Goal: Task Accomplishment & Management: Manage account settings

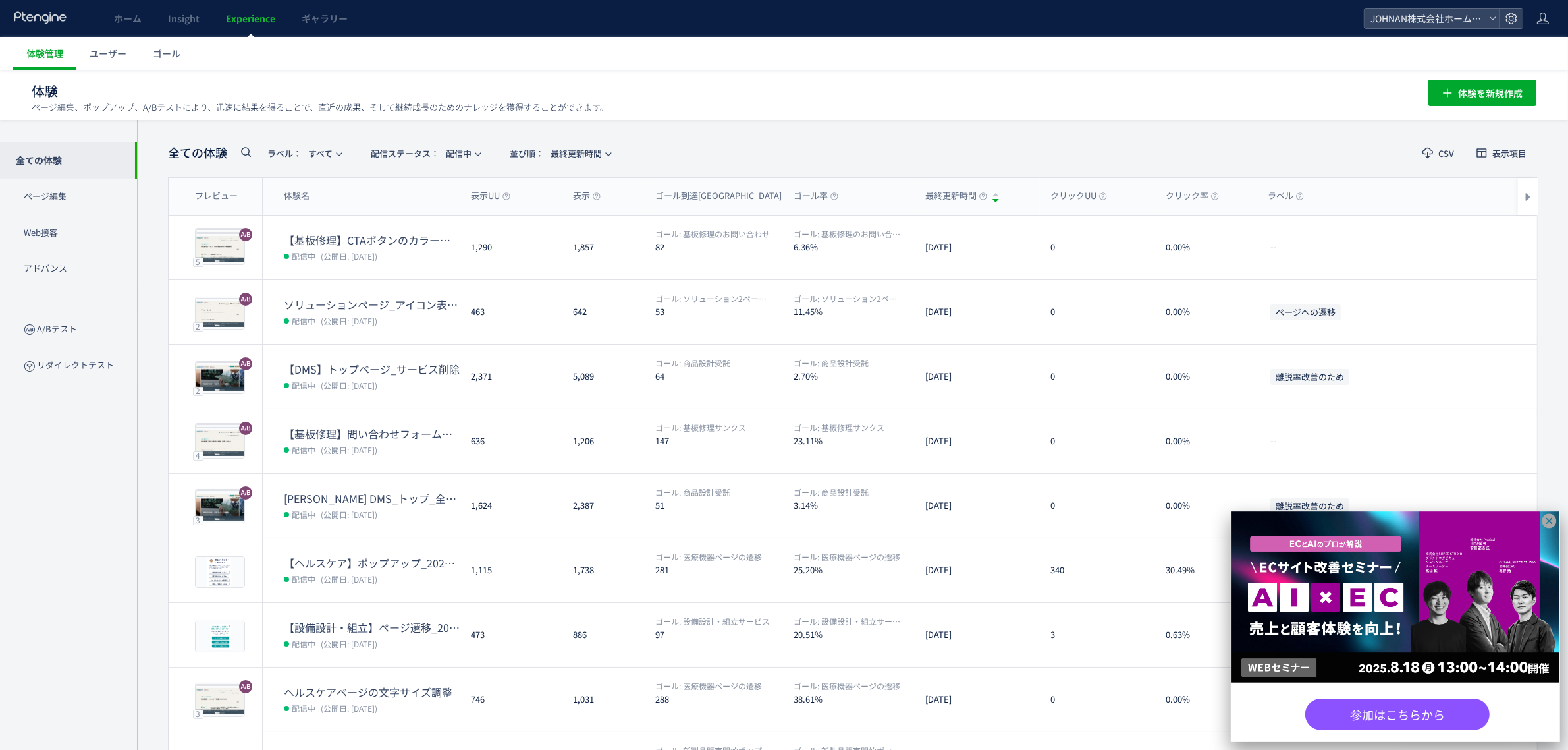
drag, startPoint x: 1551, startPoint y: 520, endPoint x: 1503, endPoint y: 626, distance: 116.4
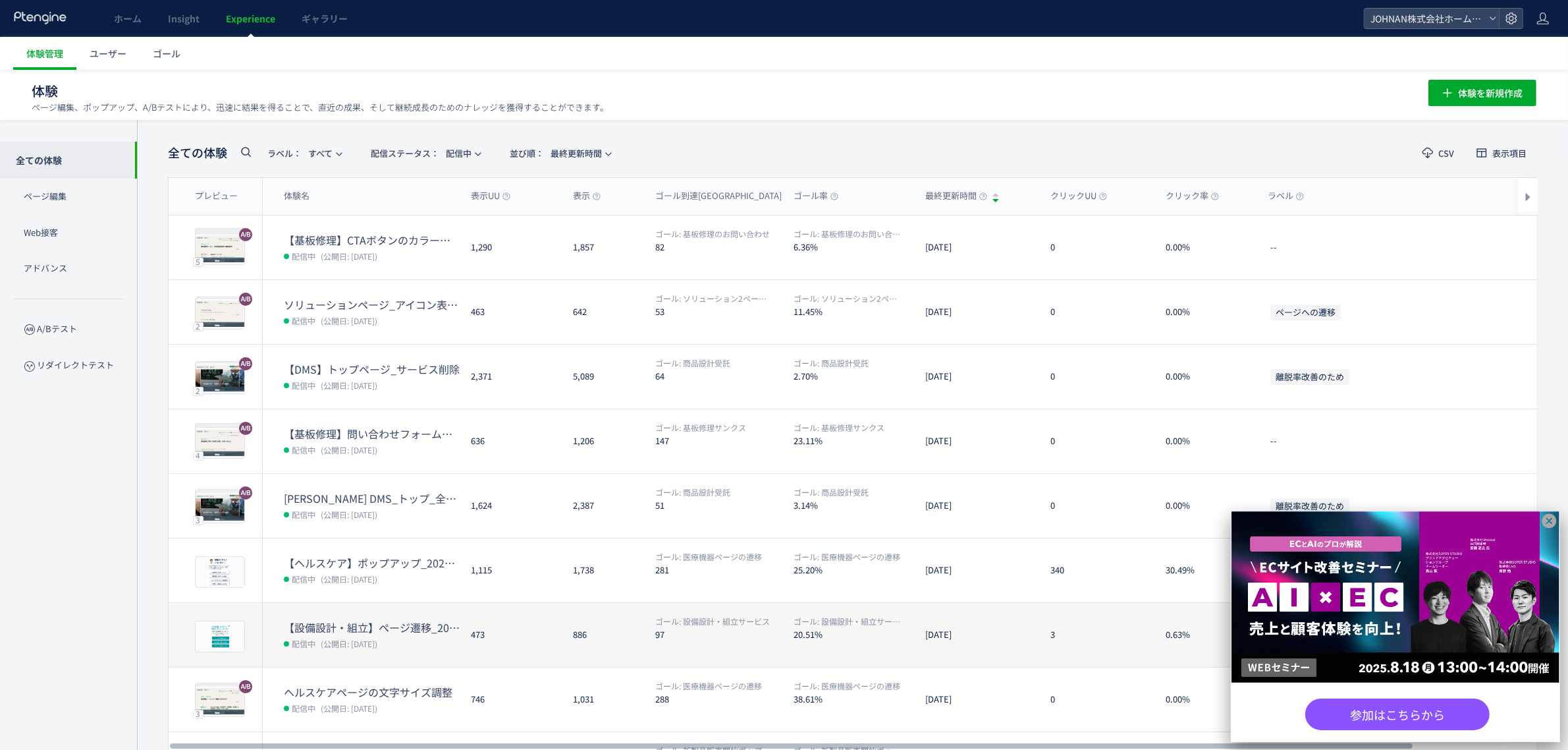
click at [1551, 521] on icon at bounding box center [1550, 521] width 17 height 17
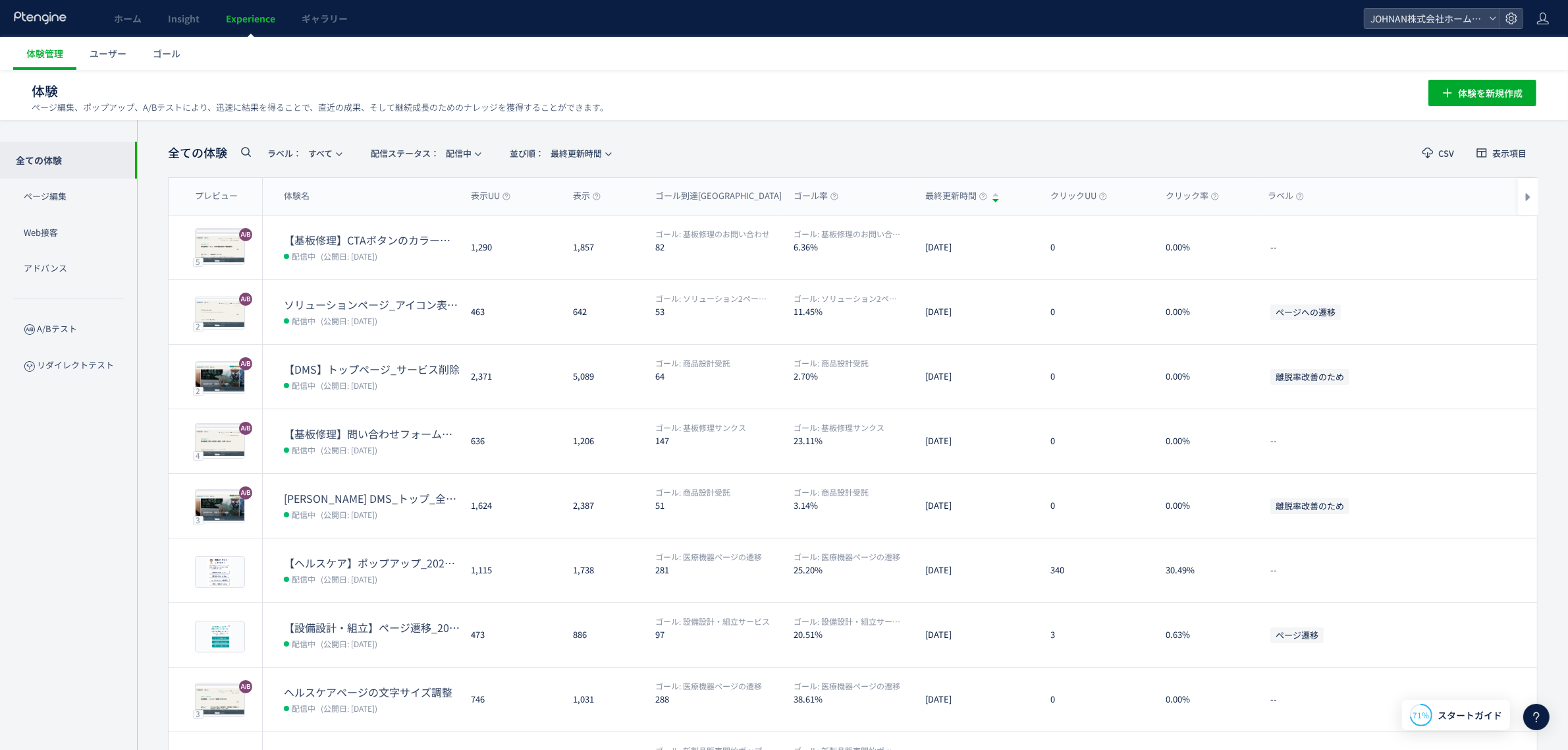
click at [1540, 723] on icon at bounding box center [1536, 716] width 16 height 16
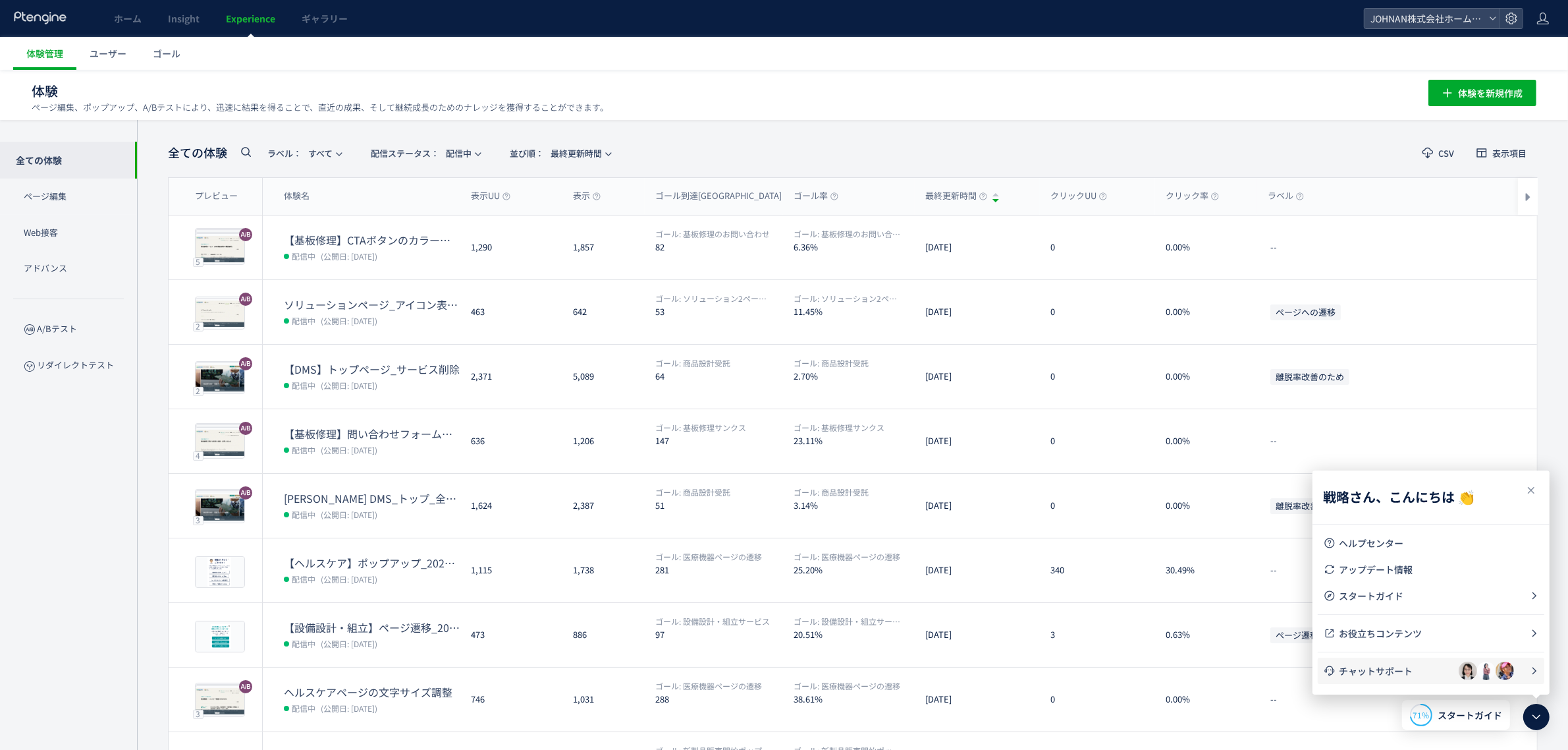
click at [1379, 671] on span "チャットサポート" at bounding box center [1399, 671] width 120 height 13
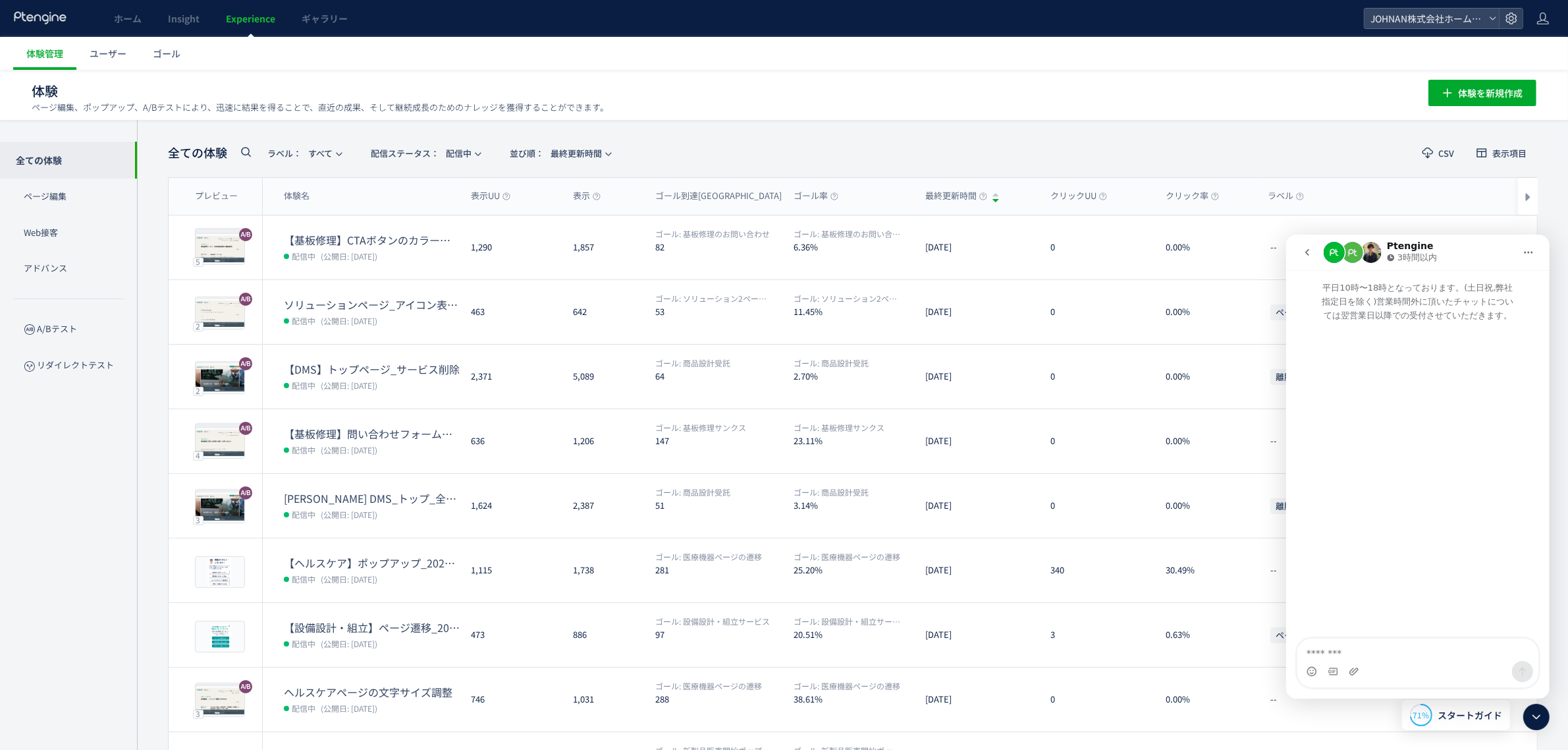
click at [1307, 254] on icon "go back" at bounding box center [1307, 251] width 4 height 7
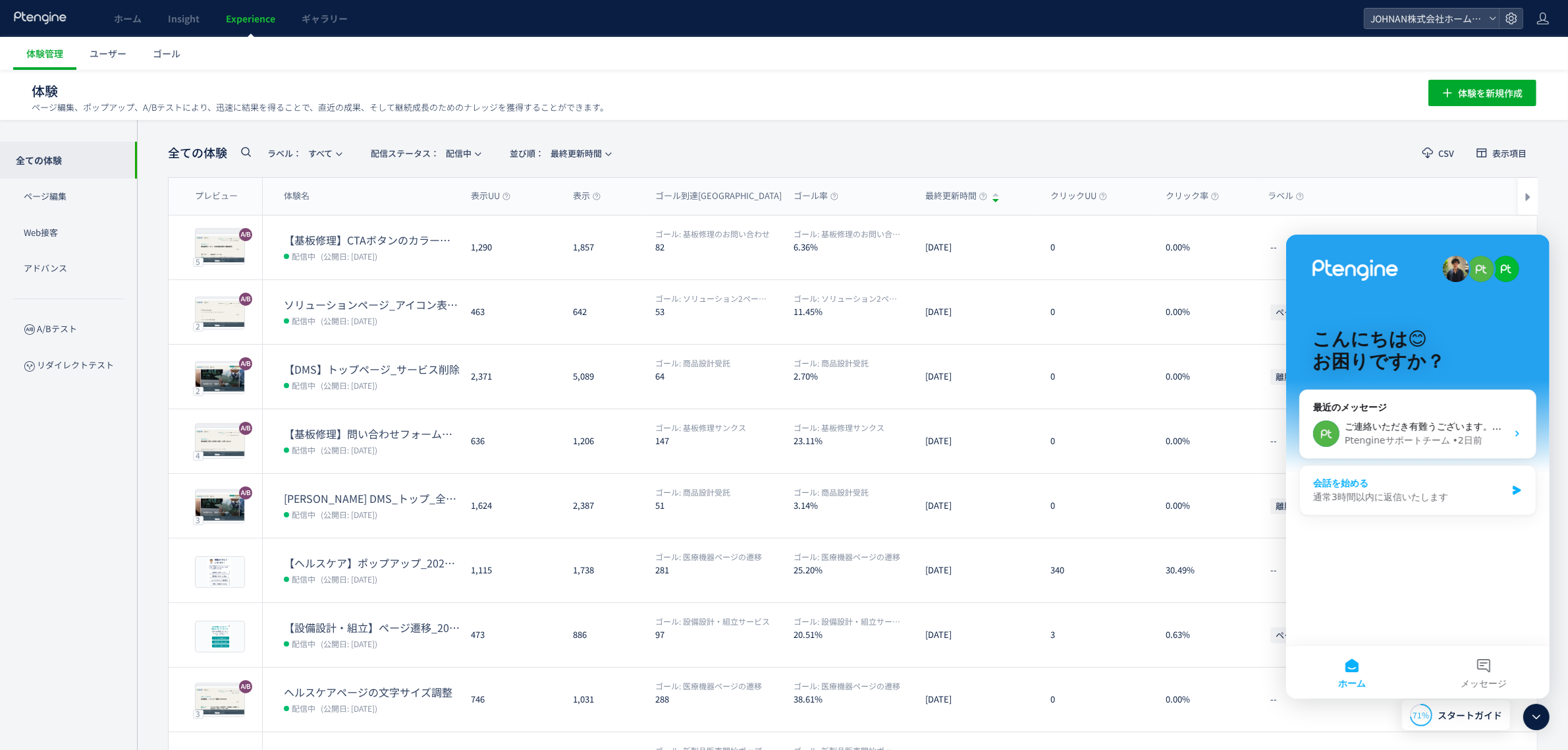
scroll to position [94, 0]
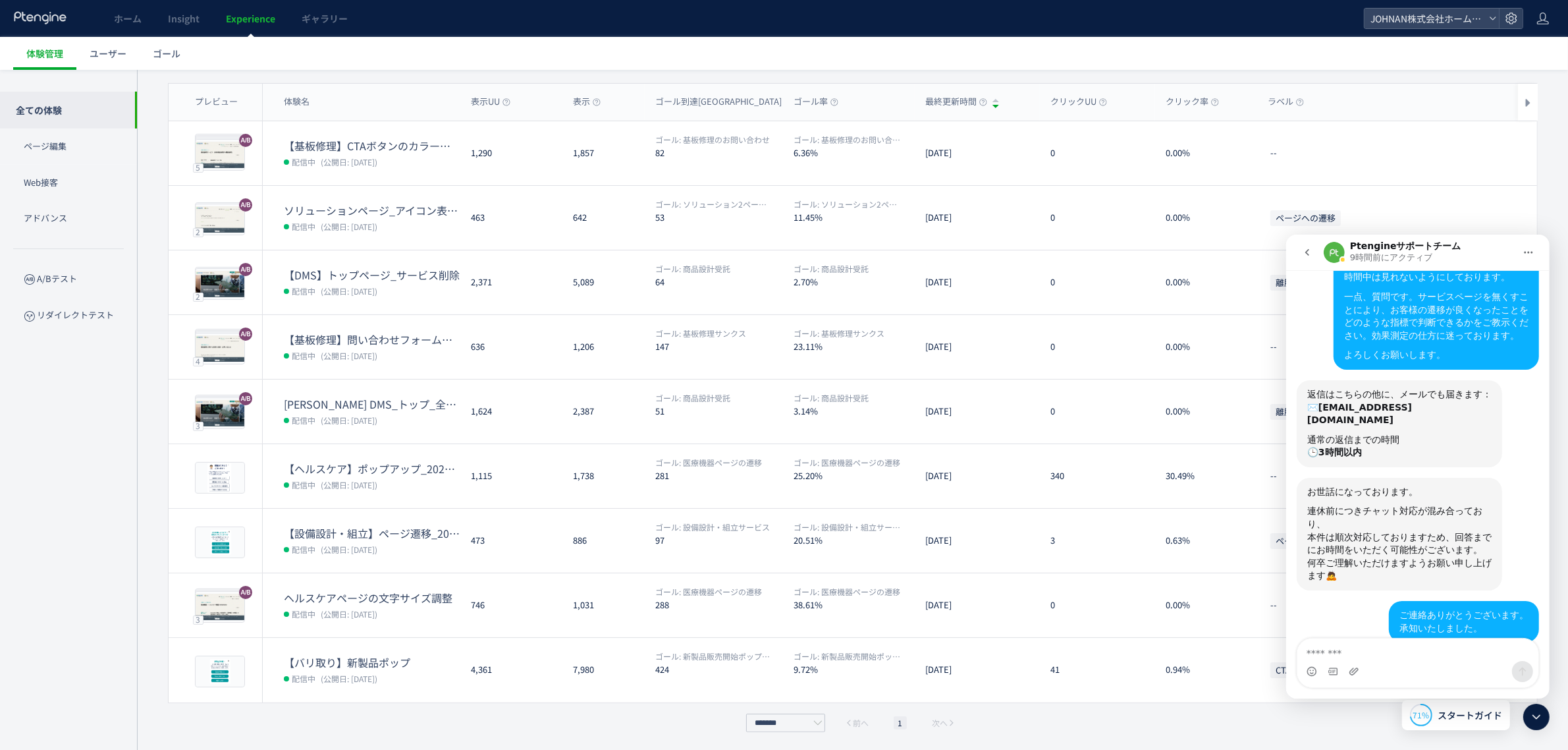
scroll to position [269, 0]
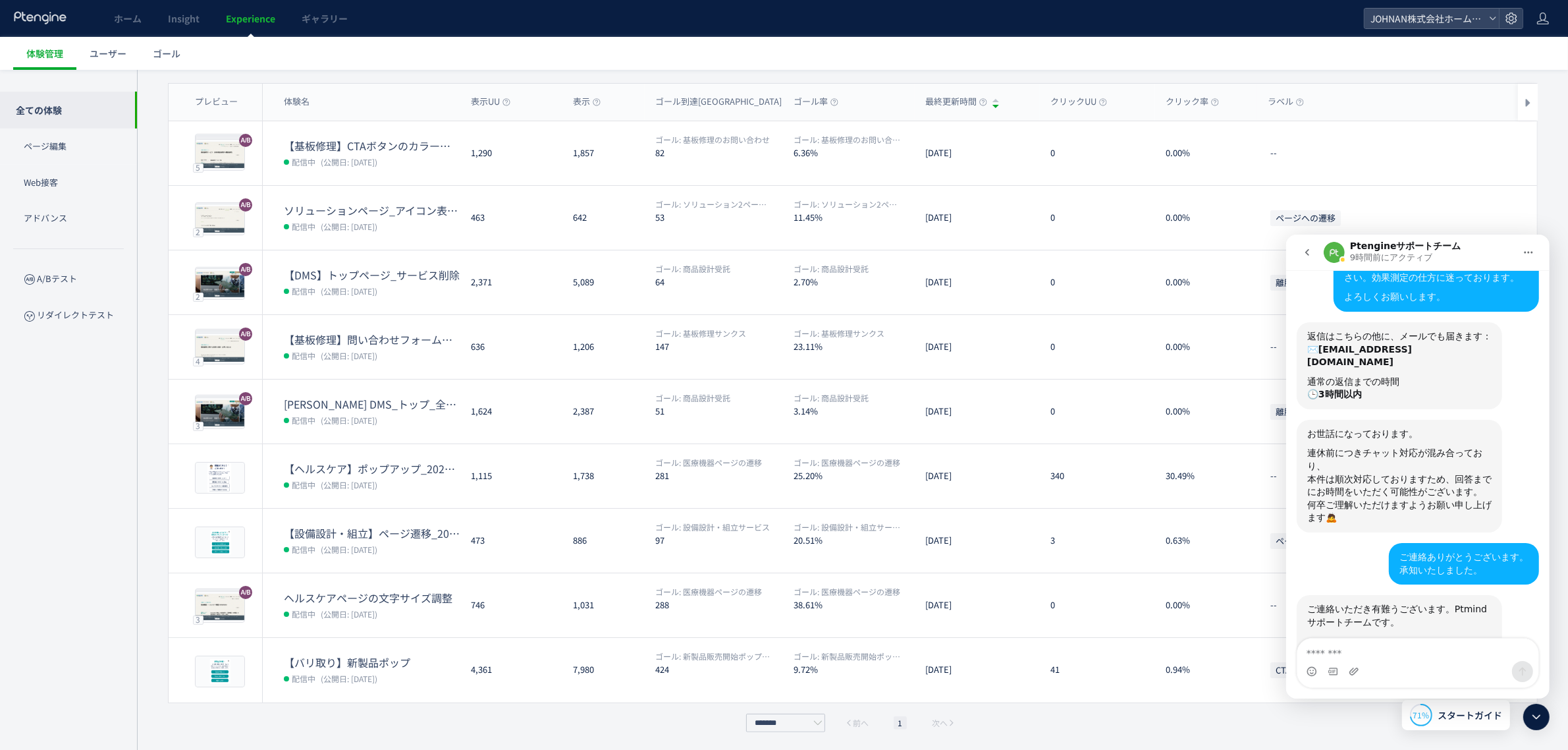
click at [1307, 249] on icon "go back" at bounding box center [1307, 251] width 4 height 7
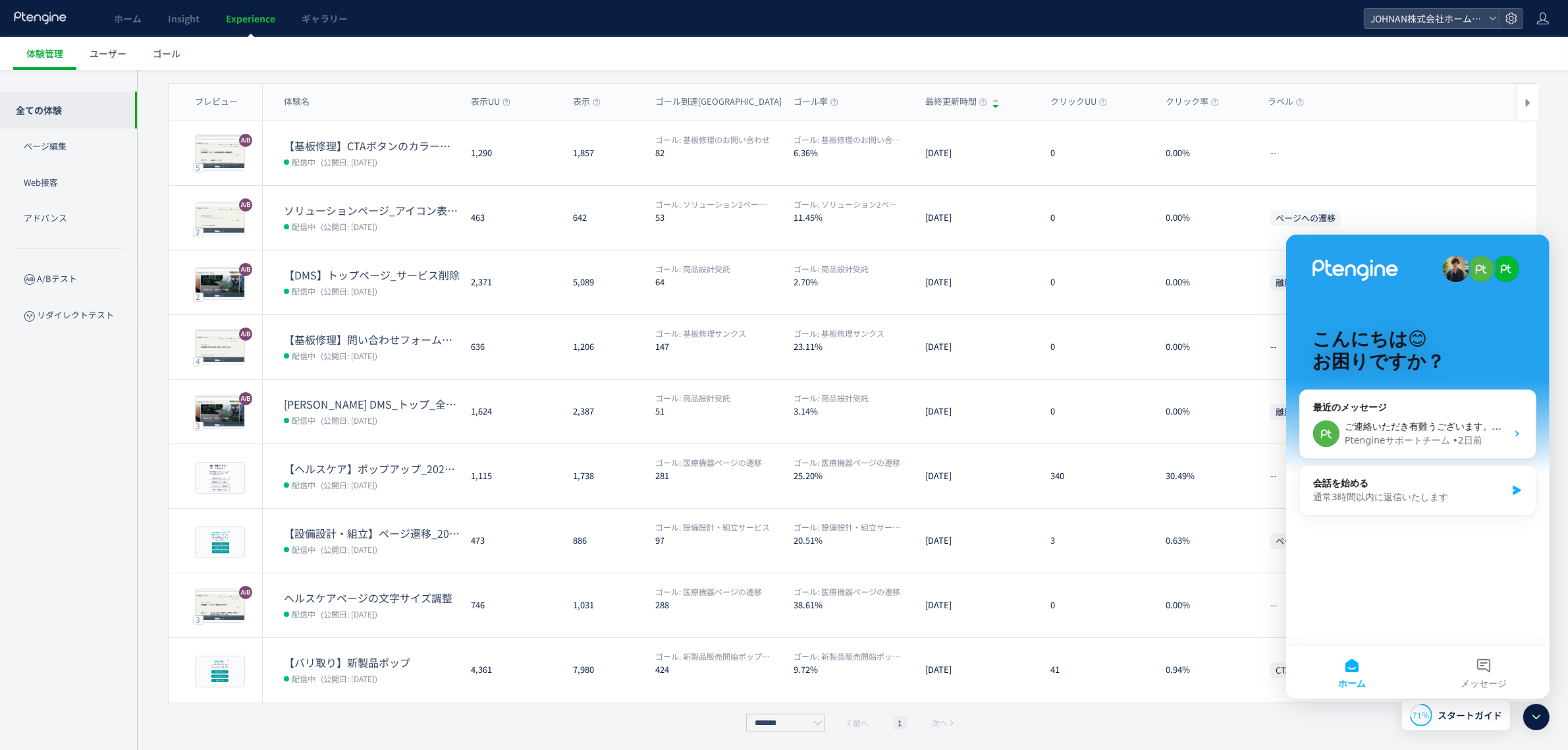
drag, startPoint x: 1542, startPoint y: 724, endPoint x: 1538, endPoint y: 715, distance: 9.8
click at [1540, 723] on icon at bounding box center [1536, 716] width 16 height 16
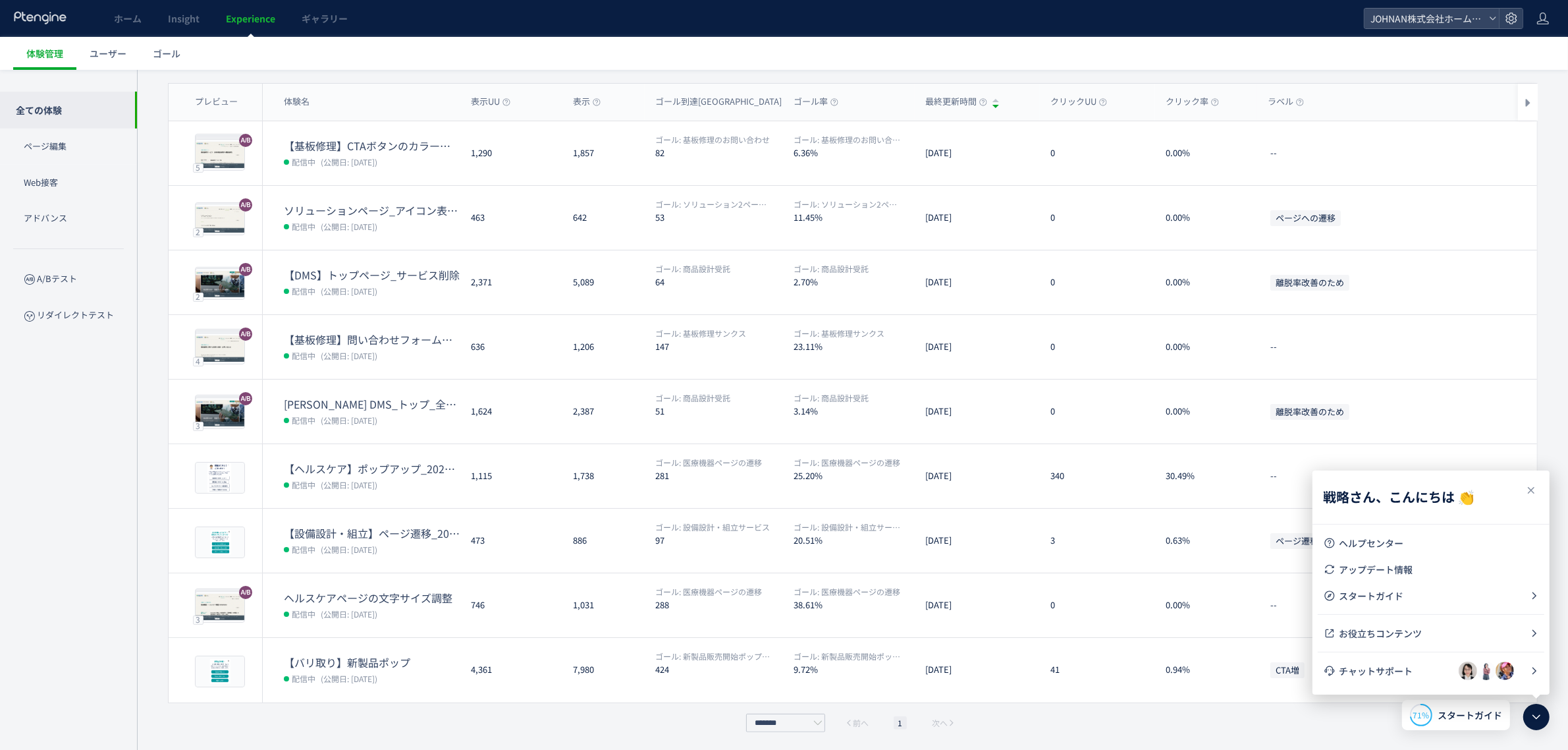
drag, startPoint x: 1561, startPoint y: 415, endPoint x: 1571, endPoint y: 449, distance: 35.4
click at [1561, 420] on div "全ての体験 ラベル： すべて 配信ステータス​： 配信中 並び順： 最終更新時間 CSV 表示項目 プレビュー 体験名 表示UU 表示 ゴール到達UU ゴール…" at bounding box center [853, 389] width 1432 height 726
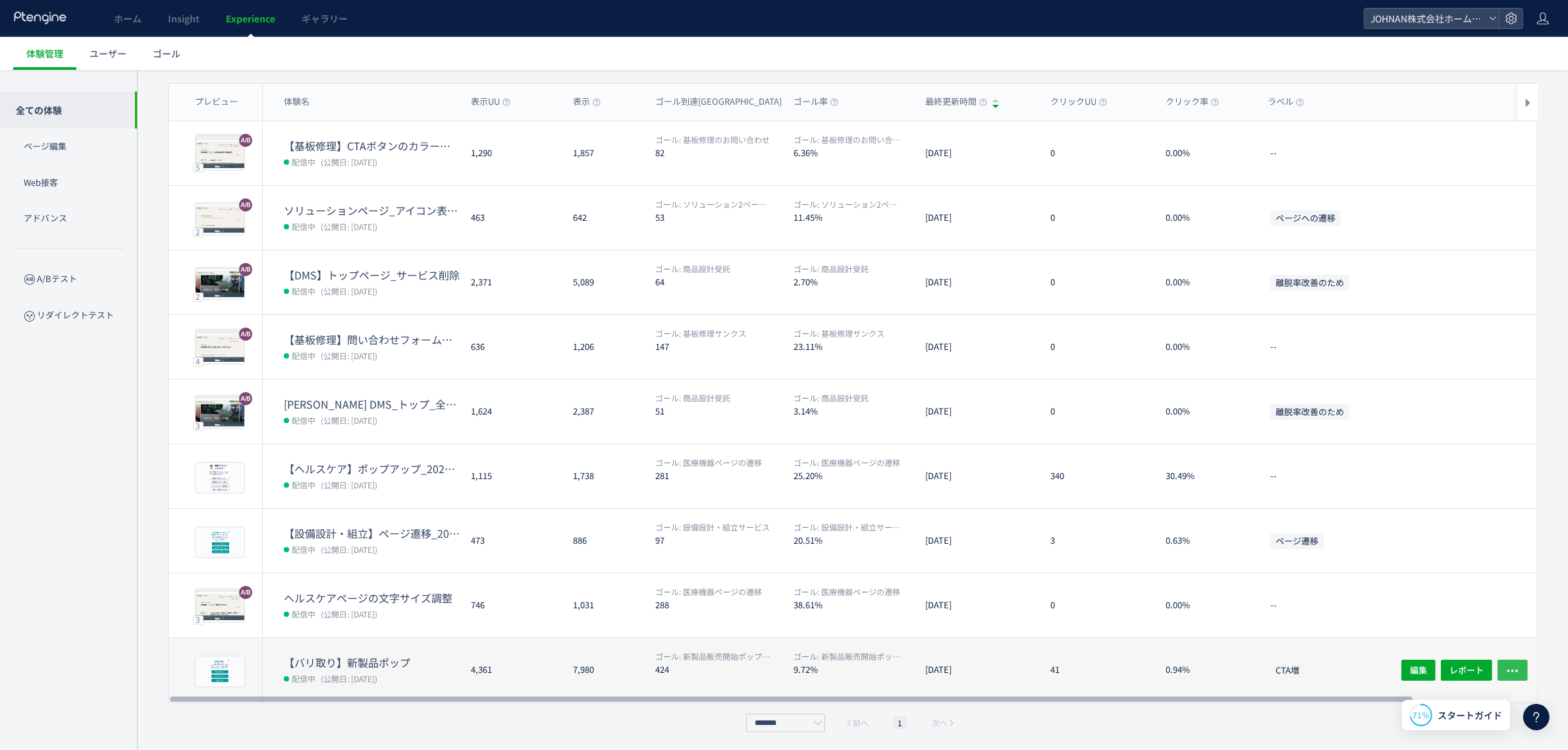
click at [1520, 670] on button "button" at bounding box center [1513, 670] width 31 height 21
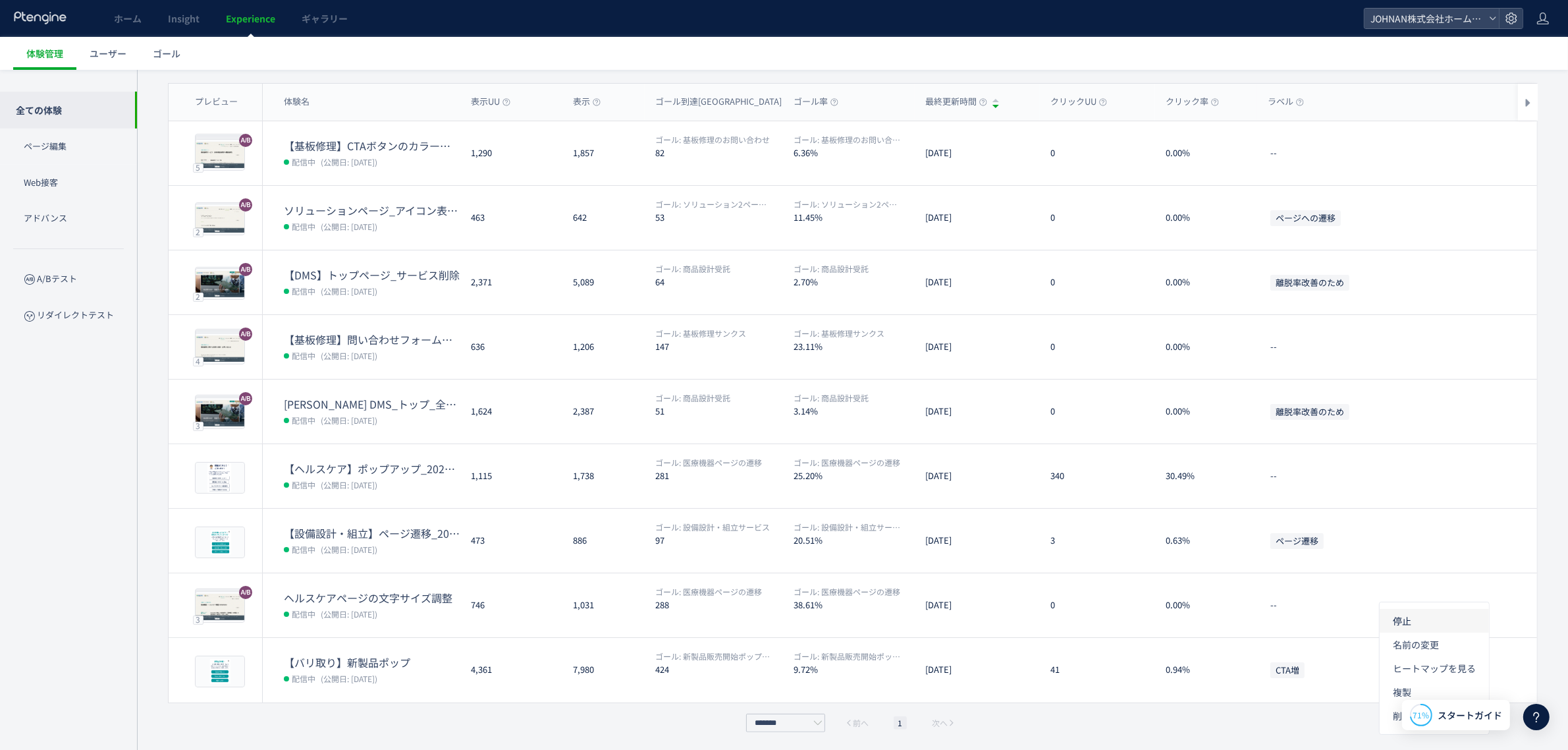
click at [1407, 657] on li "停止" at bounding box center [1434, 668] width 109 height 24
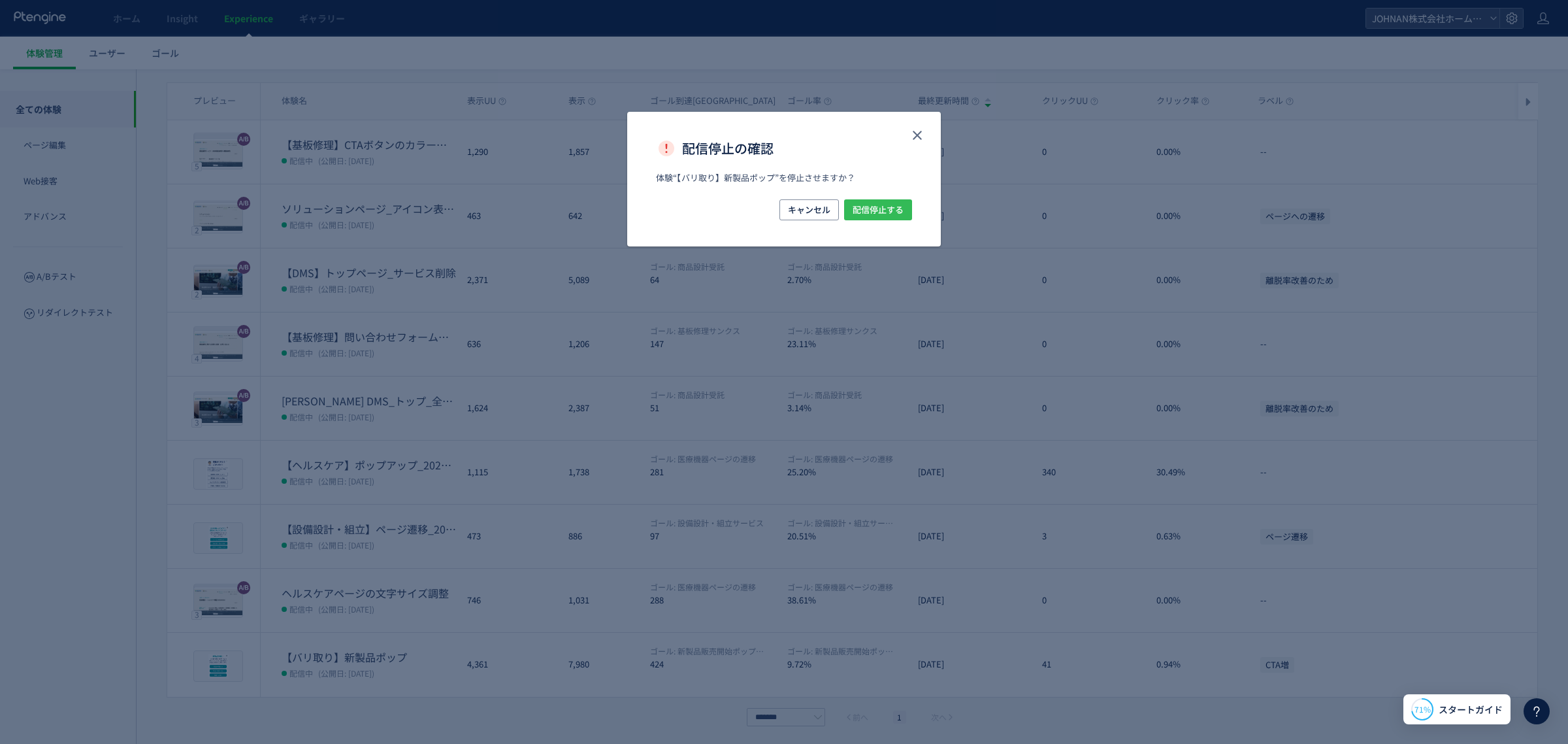
drag, startPoint x: 877, startPoint y: 204, endPoint x: 944, endPoint y: 513, distance: 316.2
click at [876, 210] on span "配信停止する" at bounding box center [878, 209] width 51 height 21
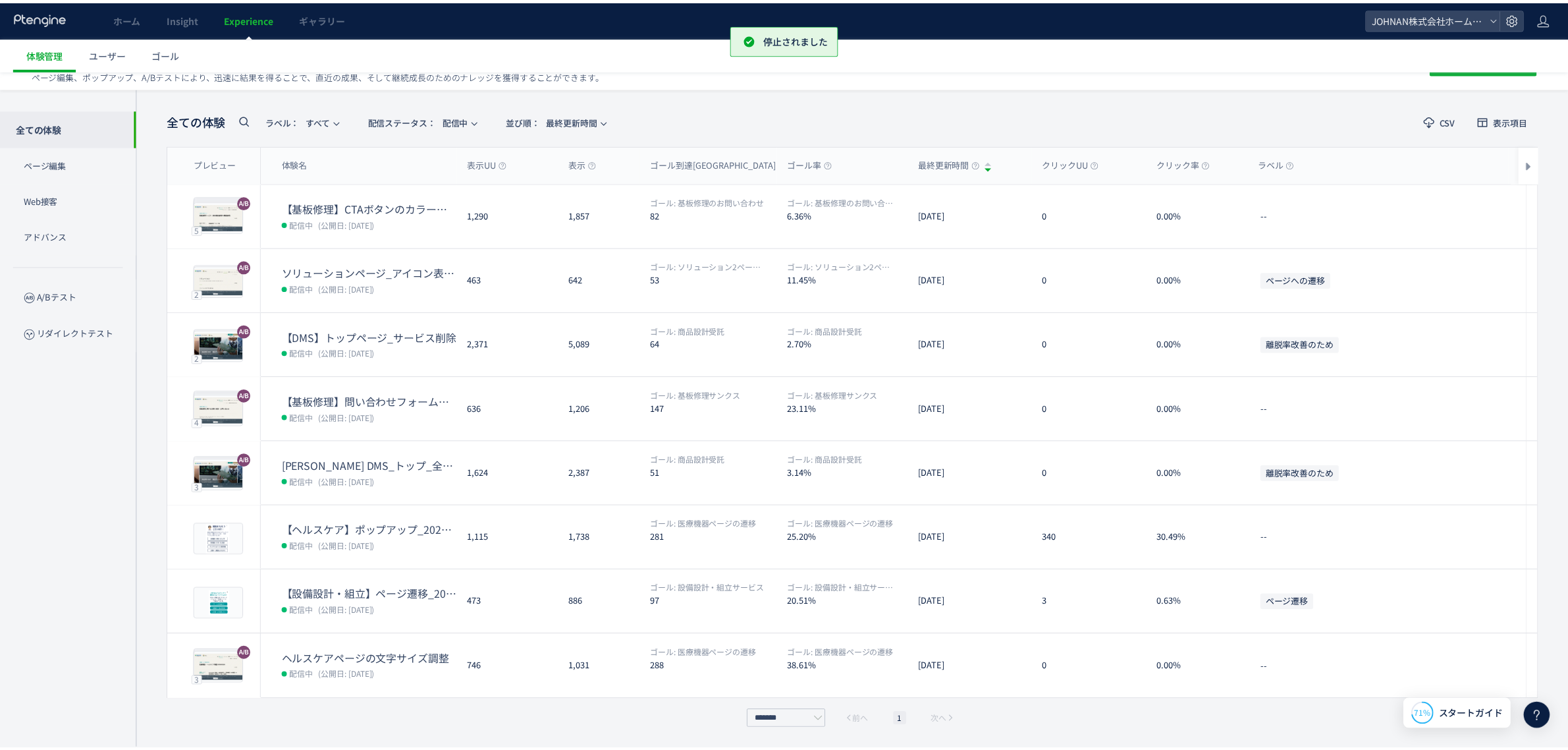
scroll to position [31, 0]
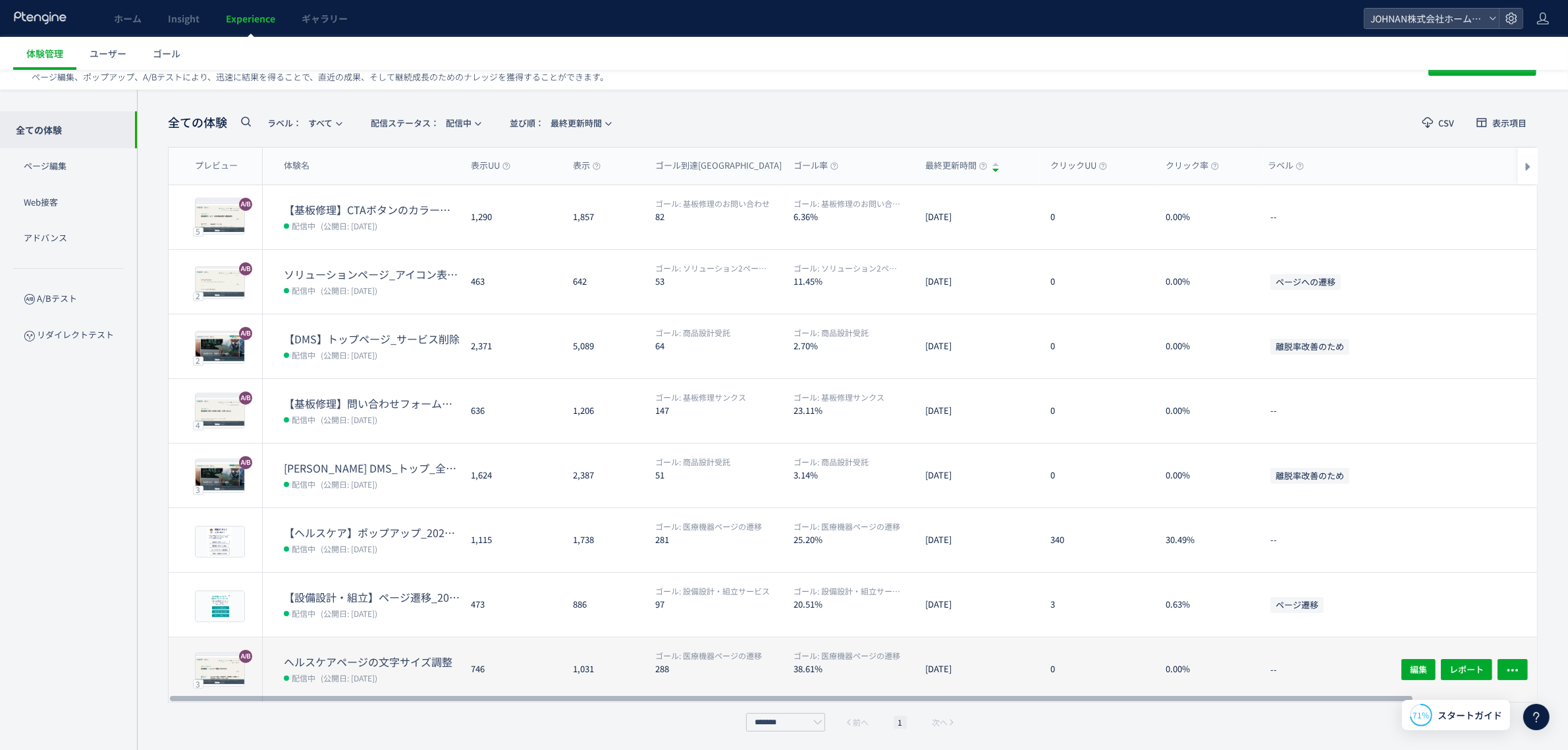
click at [611, 673] on div "1,031" at bounding box center [603, 670] width 83 height 64
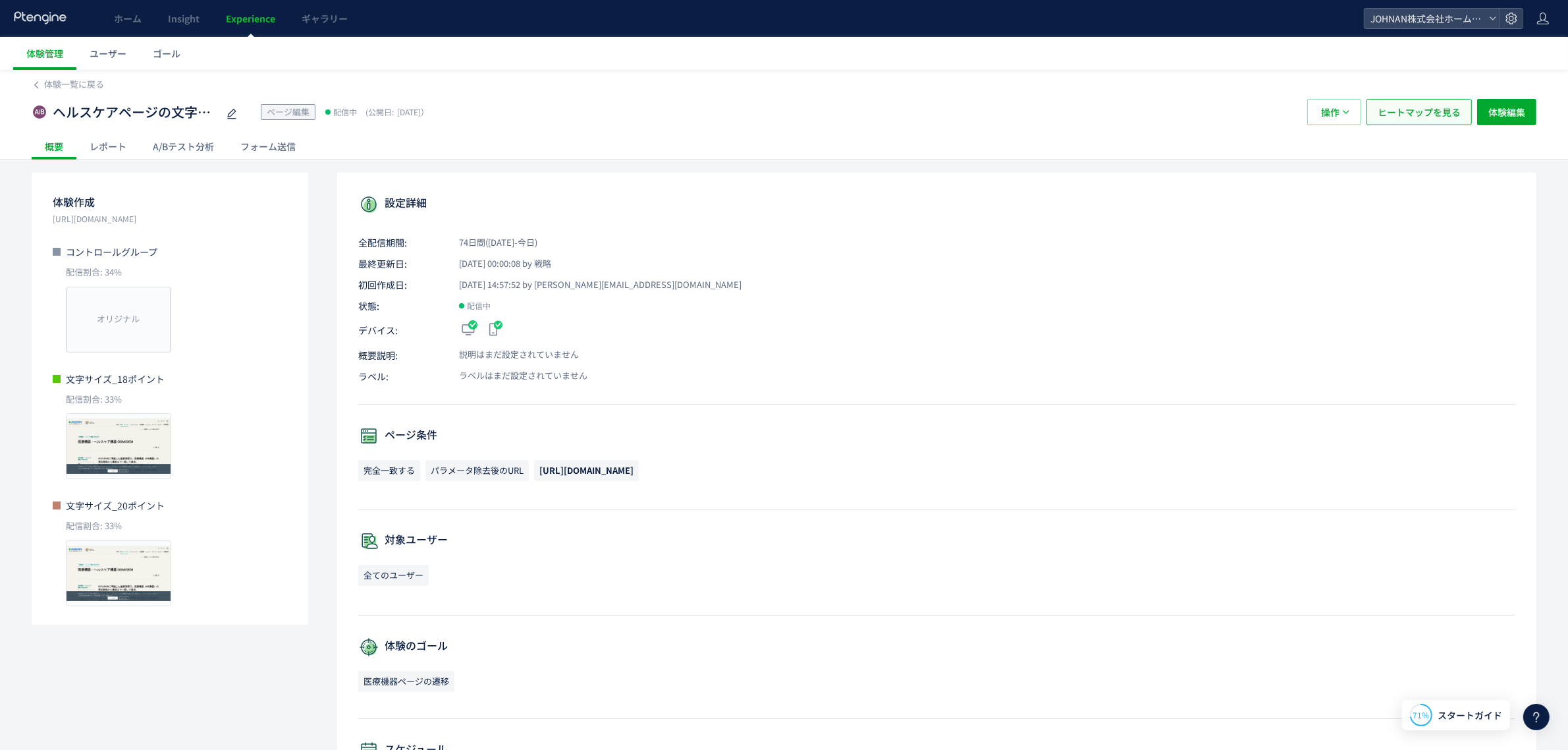
click at [1416, 123] on span "ヒートマップを見る" at bounding box center [1419, 112] width 83 height 26
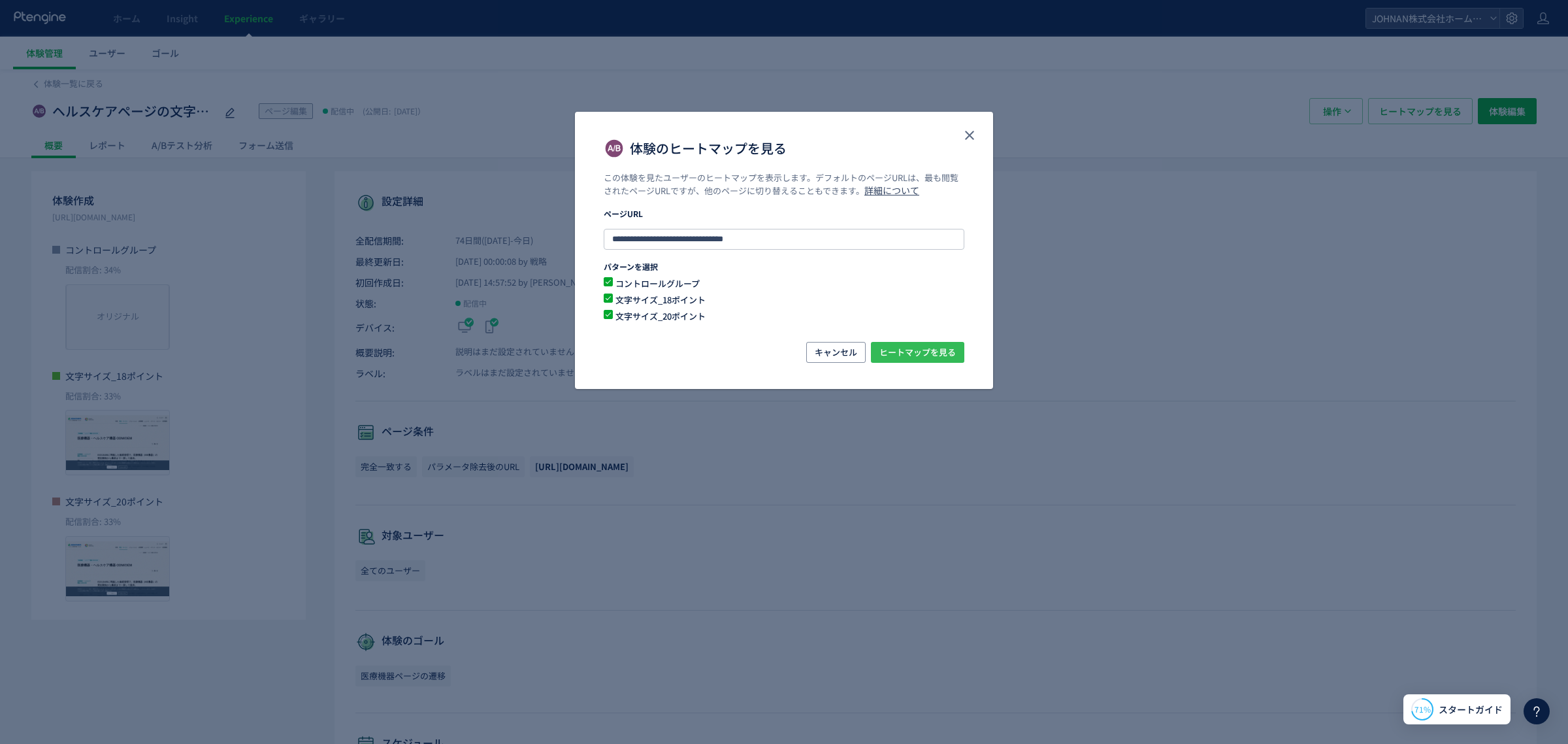
drag, startPoint x: 947, startPoint y: 356, endPoint x: 973, endPoint y: 428, distance: 76.6
click at [946, 357] on span "ヒートマップを見る" at bounding box center [918, 352] width 76 height 21
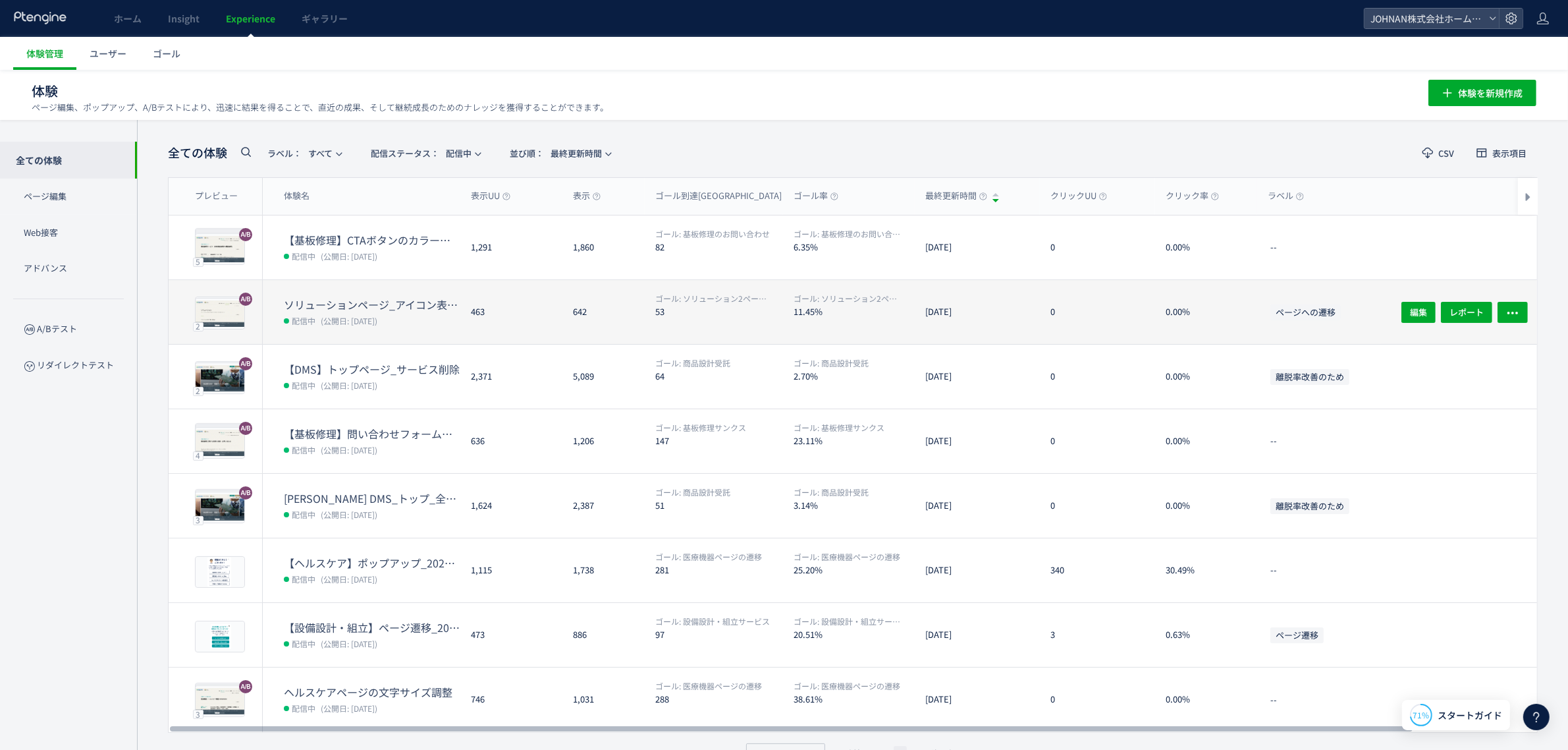
click at [427, 319] on dd "配信中 (公開日: 2025/06/11)" at bounding box center [372, 320] width 177 height 17
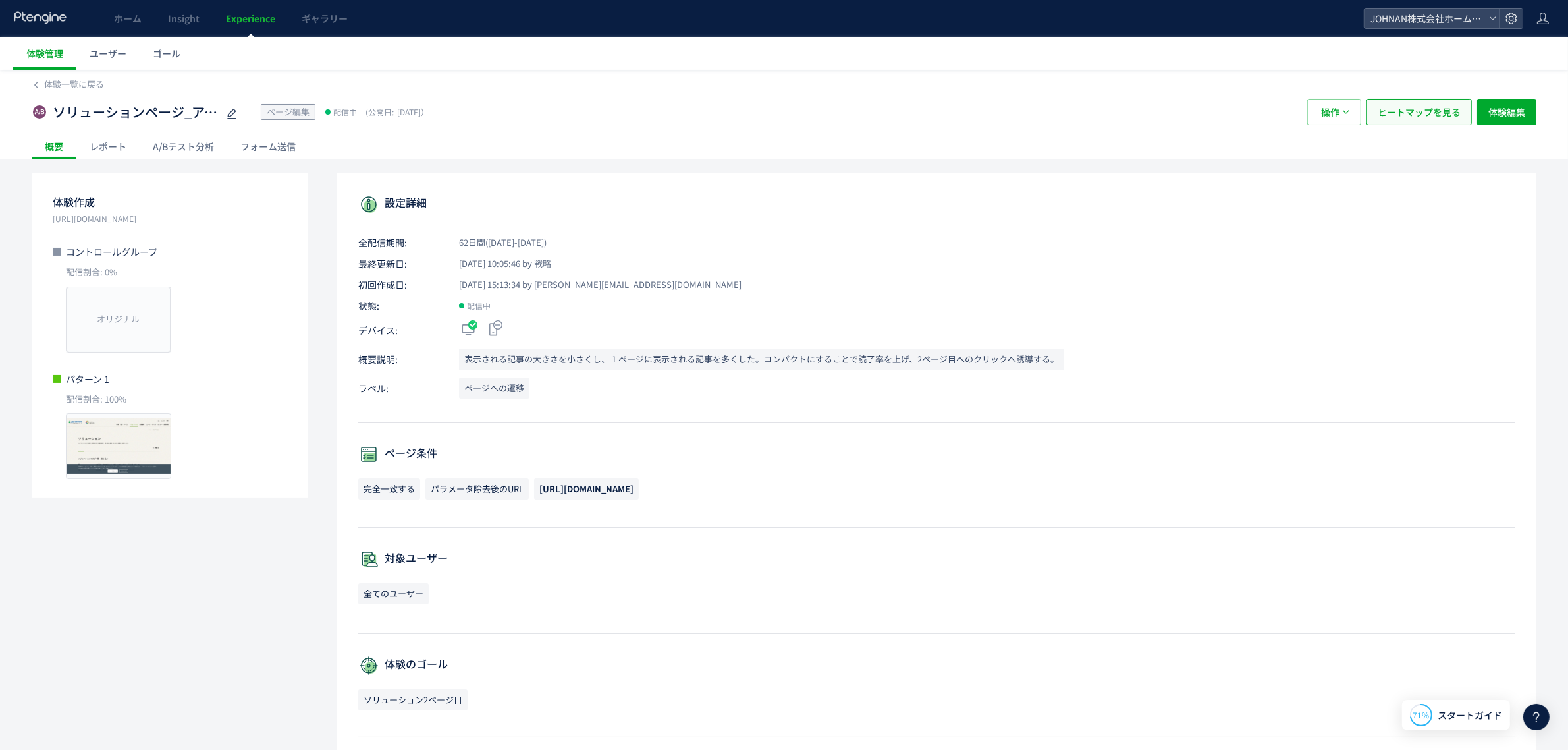
click at [1414, 117] on span "ヒートマップを見る" at bounding box center [1419, 112] width 83 height 26
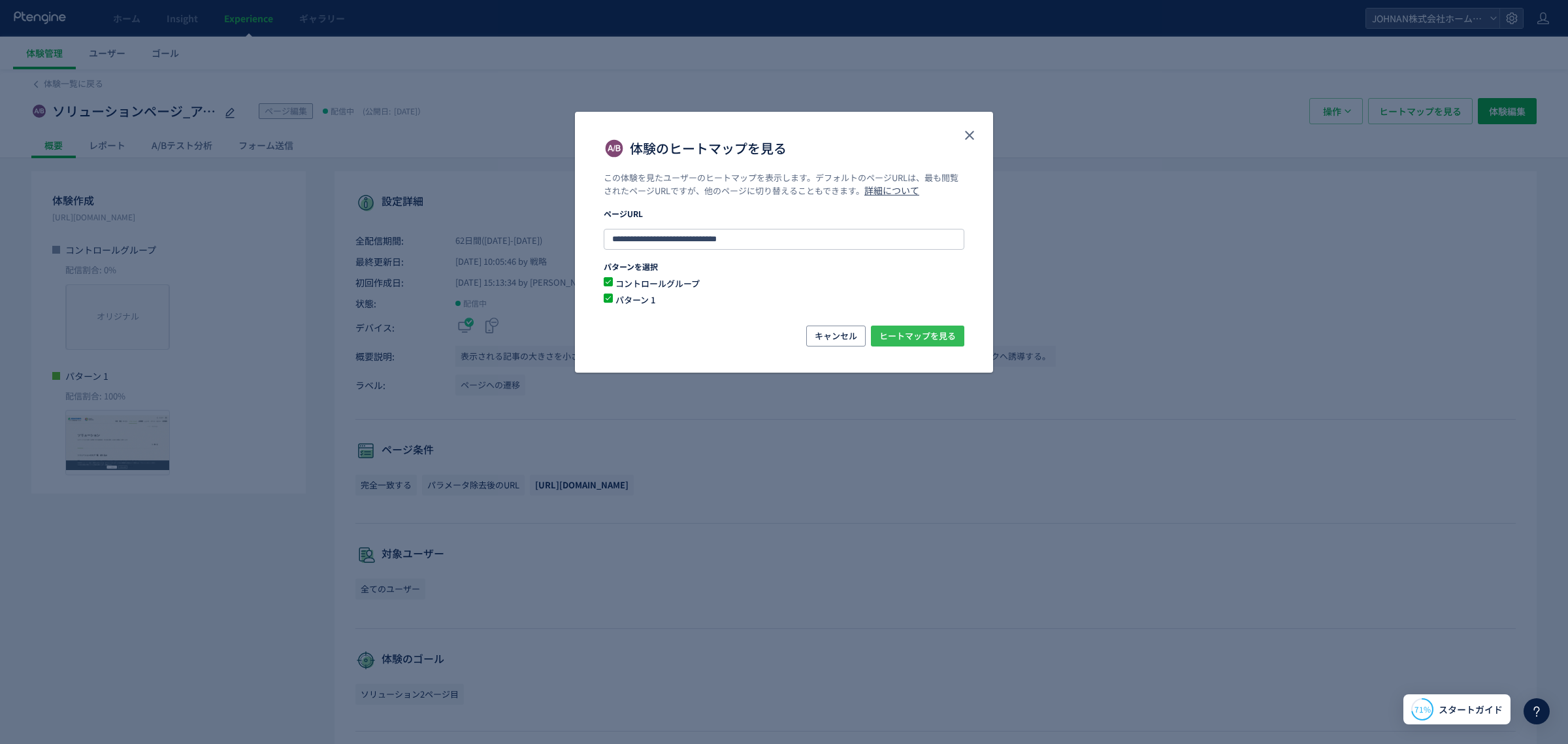
click at [914, 335] on span "ヒートマップを見る" at bounding box center [918, 335] width 76 height 21
click at [965, 135] on icon "close" at bounding box center [969, 135] width 16 height 16
